Goal: Transaction & Acquisition: Purchase product/service

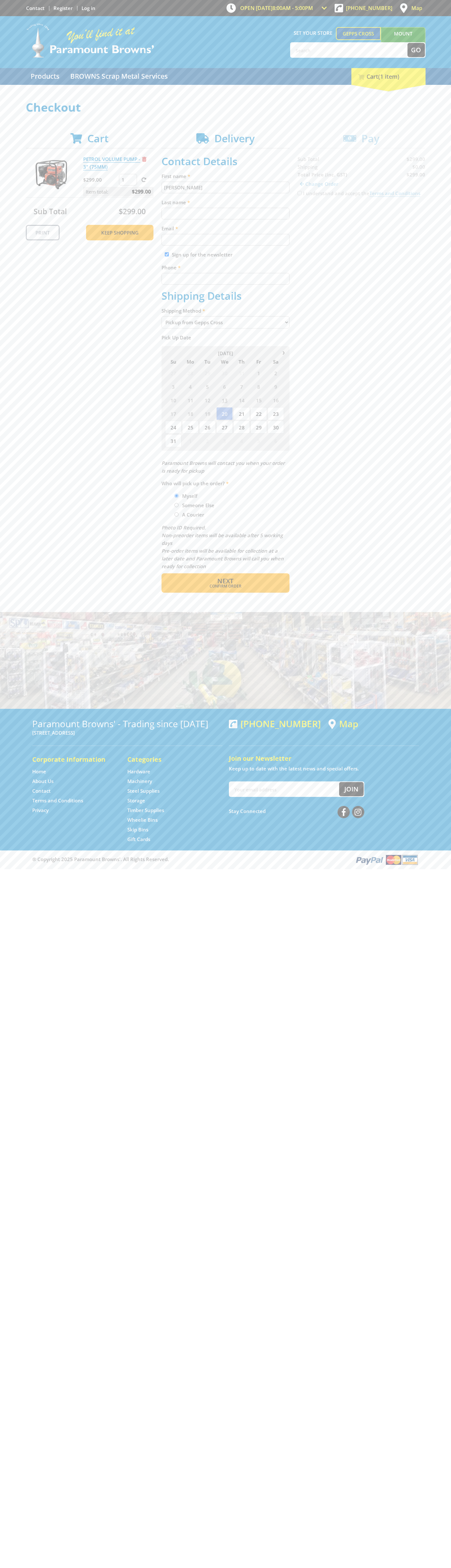
type input "[PERSON_NAME]"
type input "[EMAIL_ADDRESS][DOMAIN_NAME]"
type input "0293744000"
click at [225, 581] on span "Next" at bounding box center [225, 581] width 16 height 9
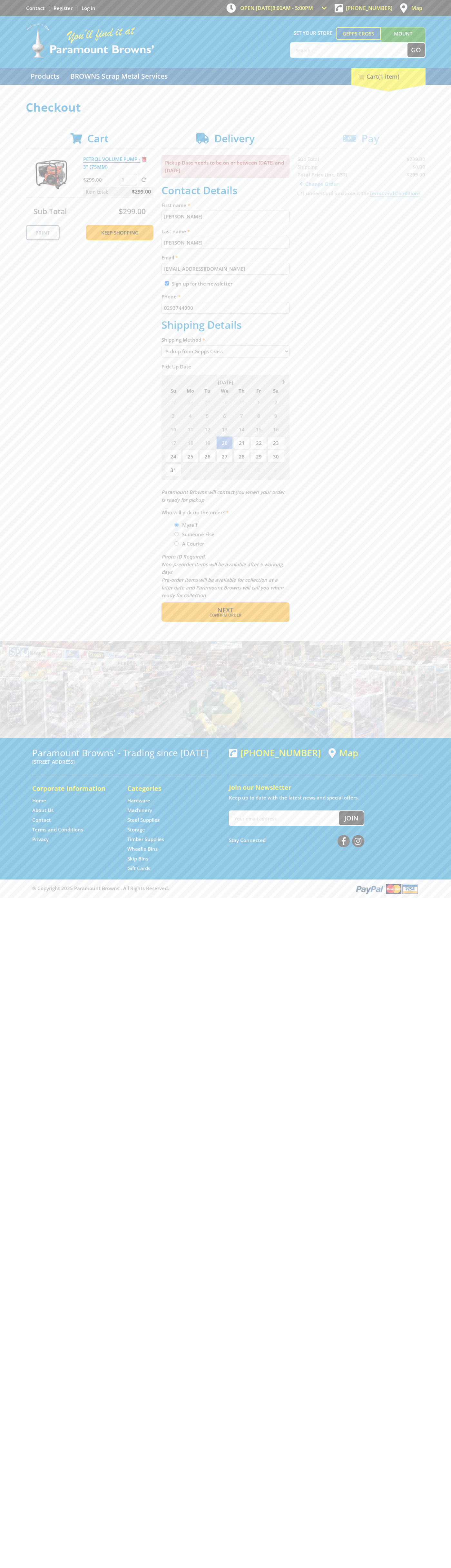
type input "[PERSON_NAME]"
click at [225, 615] on span "Confirm order" at bounding box center [225, 616] width 100 height 4
click at [225, 610] on span "Next" at bounding box center [225, 609] width 16 height 9
